Goal: Complete application form

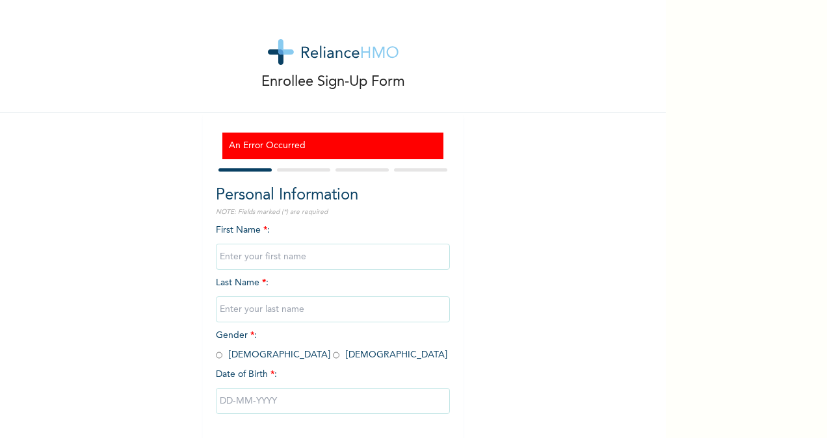
click at [250, 260] on input "text" at bounding box center [333, 257] width 234 height 26
type input "BUD"
click at [228, 310] on input "text" at bounding box center [333, 310] width 234 height 26
type input "UC"
click at [248, 336] on span "Gender * : [DEMOGRAPHIC_DATA] [DEMOGRAPHIC_DATA]" at bounding box center [332, 345] width 232 height 29
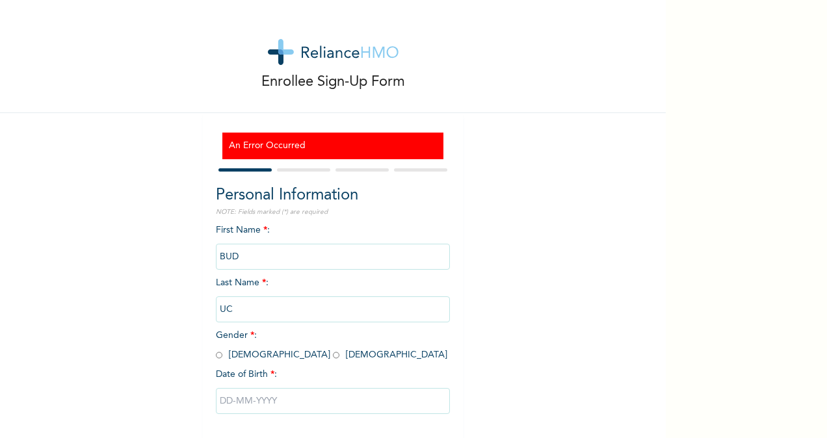
click at [243, 308] on input "UC" at bounding box center [333, 310] width 234 height 26
click at [234, 260] on input "BUD" at bounding box center [333, 257] width 234 height 26
type input "BUDDY"
click at [260, 306] on input "UC" at bounding box center [333, 310] width 234 height 26
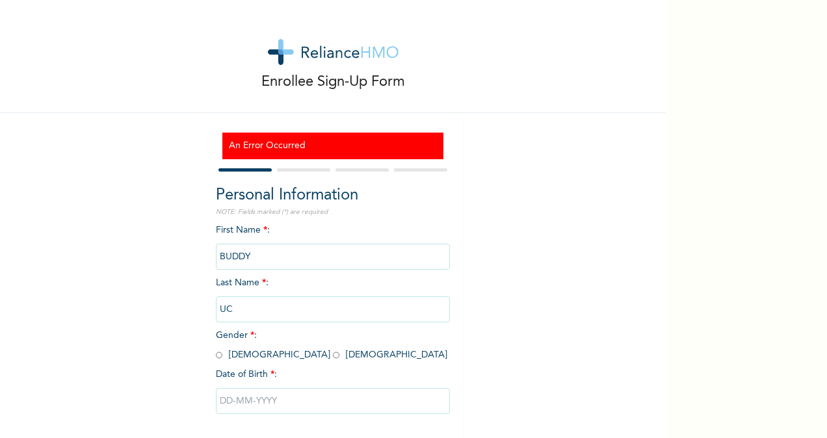
type input "[PERSON_NAME]"
click at [216, 353] on input "radio" at bounding box center [219, 355] width 7 height 12
radio input "true"
click at [229, 396] on input "text" at bounding box center [333, 401] width 234 height 26
select select "7"
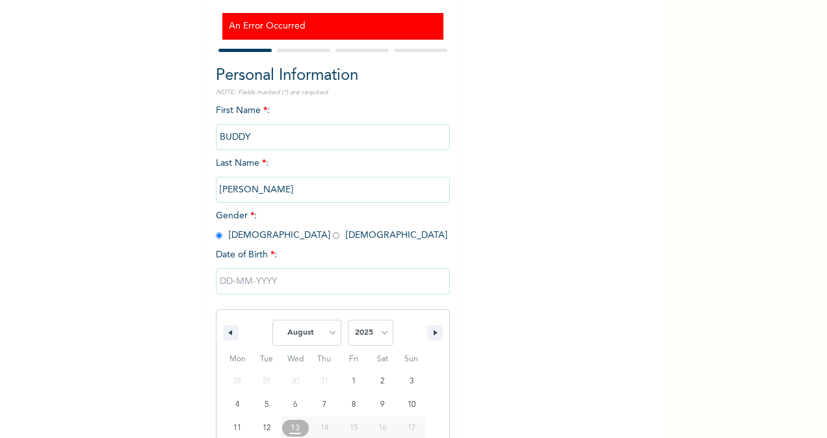
scroll to position [194, 0]
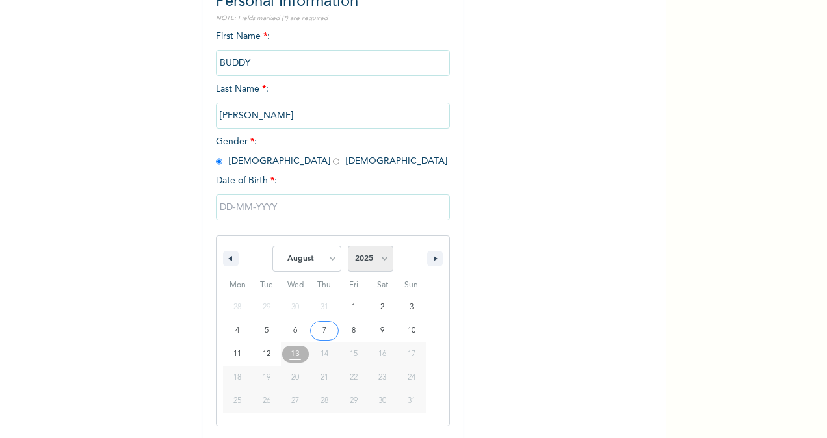
click at [366, 259] on select "2025 2024 2023 2022 2021 2020 2019 2018 2017 2016 2015 2014 2013 2012 2011 2010…" at bounding box center [371, 259] width 46 height 26
select select "1990"
click at [348, 248] on select "2025 2024 2023 2022 2021 2020 2019 2018 2017 2016 2015 2014 2013 2012 2011 2010…" at bounding box center [371, 259] width 46 height 26
click at [320, 269] on select "January February March April May June July August September October November De…" at bounding box center [307, 259] width 69 height 26
select select "1"
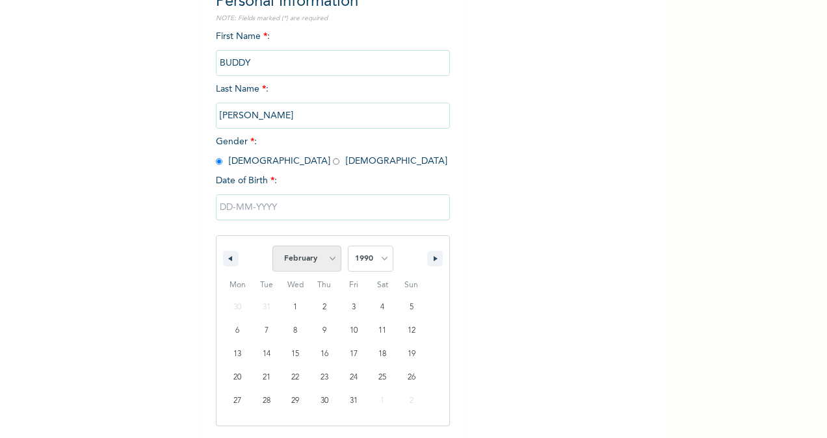
click at [273, 248] on select "January February March April May June July August September October November De…" at bounding box center [307, 259] width 69 height 26
type input "[DATE]"
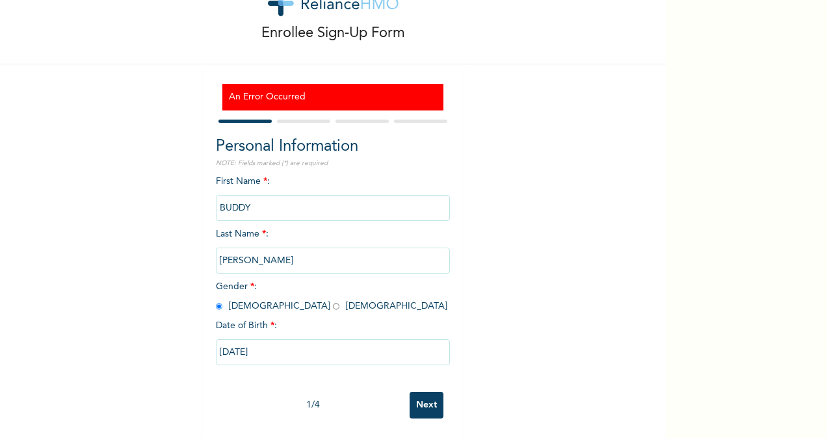
scroll to position [60, 0]
click at [416, 394] on input "Next" at bounding box center [427, 405] width 34 height 27
